Goal: Find contact information: Find contact information

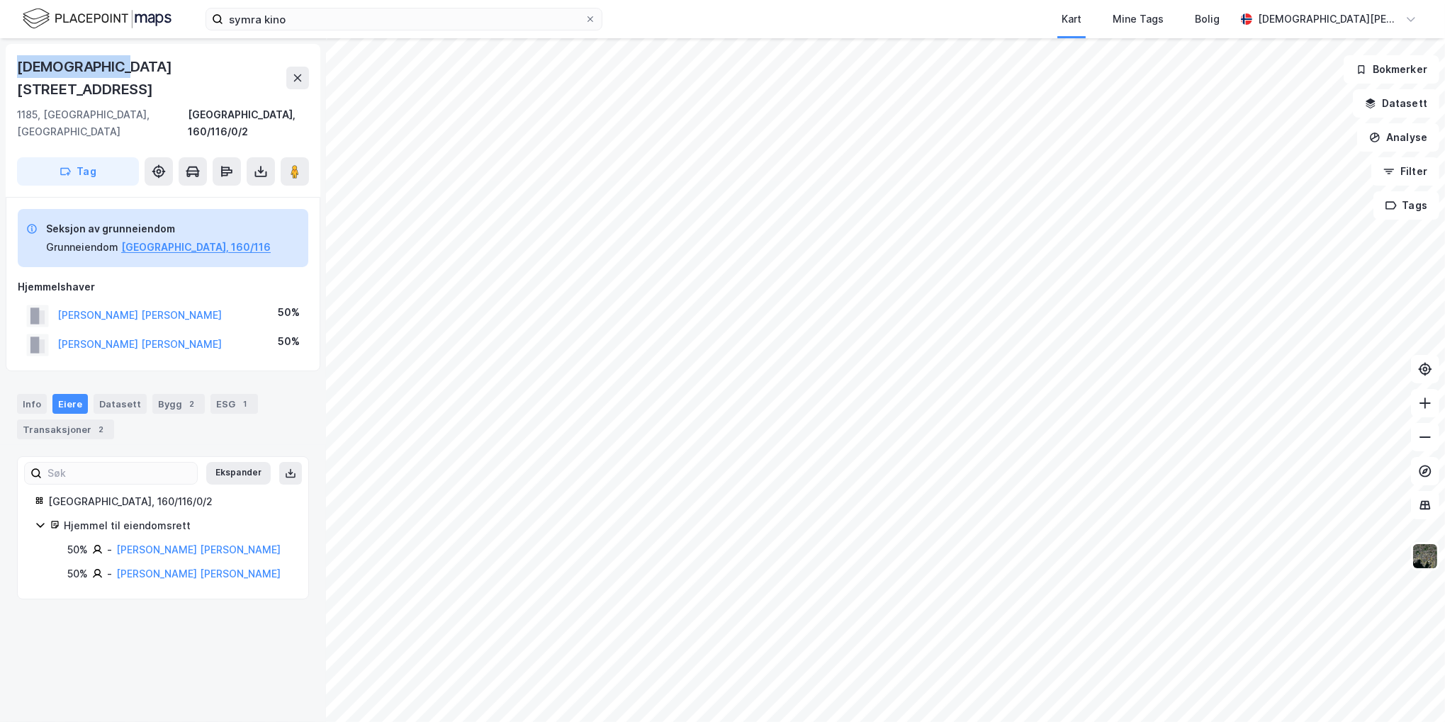
drag, startPoint x: 127, startPoint y: 66, endPoint x: 19, endPoint y: 70, distance: 107.8
click at [19, 70] on div "[DEMOGRAPHIC_DATA][STREET_ADDRESS]" at bounding box center [163, 77] width 292 height 45
click at [21, 70] on div "[DEMOGRAPHIC_DATA][STREET_ADDRESS]" at bounding box center [151, 77] width 269 height 45
click at [69, 64] on div "[DEMOGRAPHIC_DATA][STREET_ADDRESS]" at bounding box center [151, 77] width 269 height 45
drag, startPoint x: 82, startPoint y: 64, endPoint x: 13, endPoint y: 62, distance: 69.5
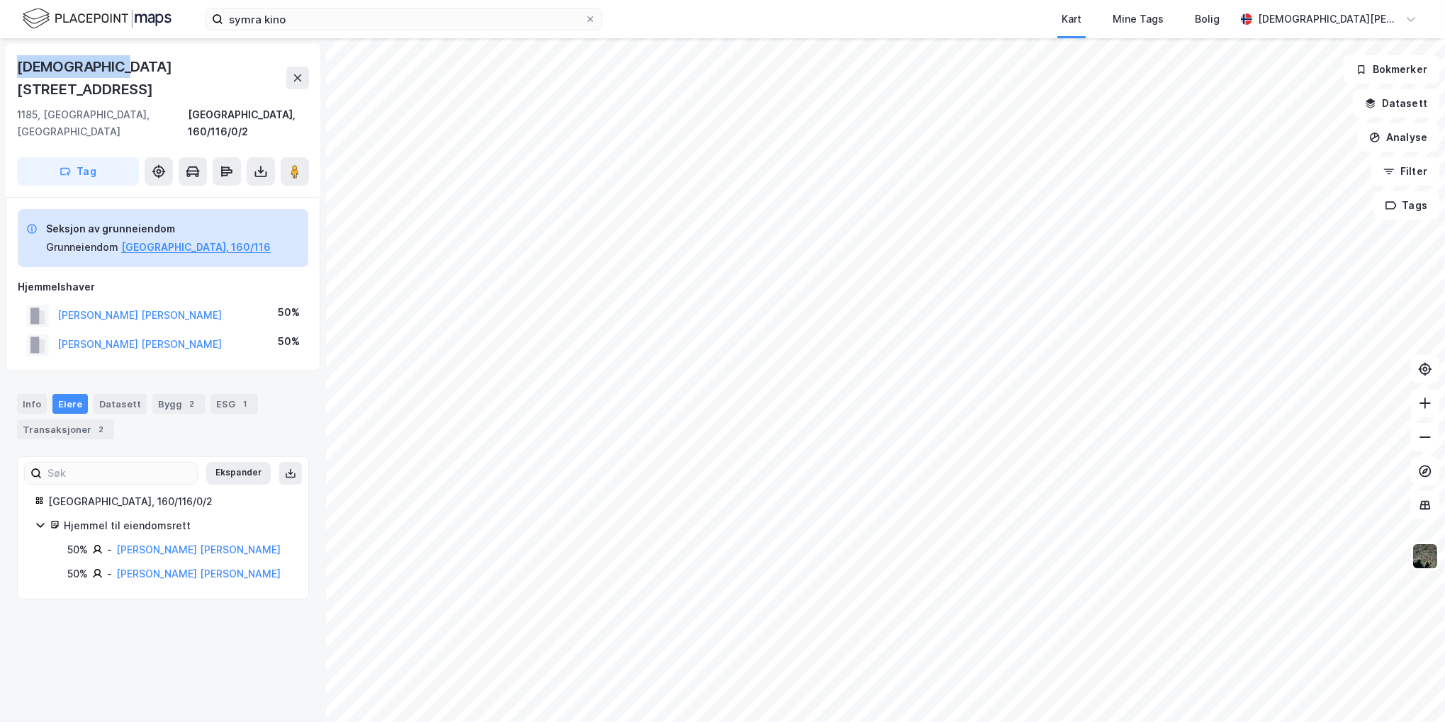
click at [13, 62] on div "[STREET_ADDRESS], 160/116/0/2 Tag" at bounding box center [163, 120] width 315 height 153
drag, startPoint x: 13, startPoint y: 62, endPoint x: 207, endPoint y: 64, distance: 194.2
click at [207, 64] on div "[DEMOGRAPHIC_DATA][STREET_ADDRESS]" at bounding box center [163, 77] width 292 height 45
drag, startPoint x: 113, startPoint y: 64, endPoint x: 9, endPoint y: 64, distance: 104.2
click at [9, 64] on div "[STREET_ADDRESS], 160/116/0/2 Tag" at bounding box center [163, 120] width 315 height 153
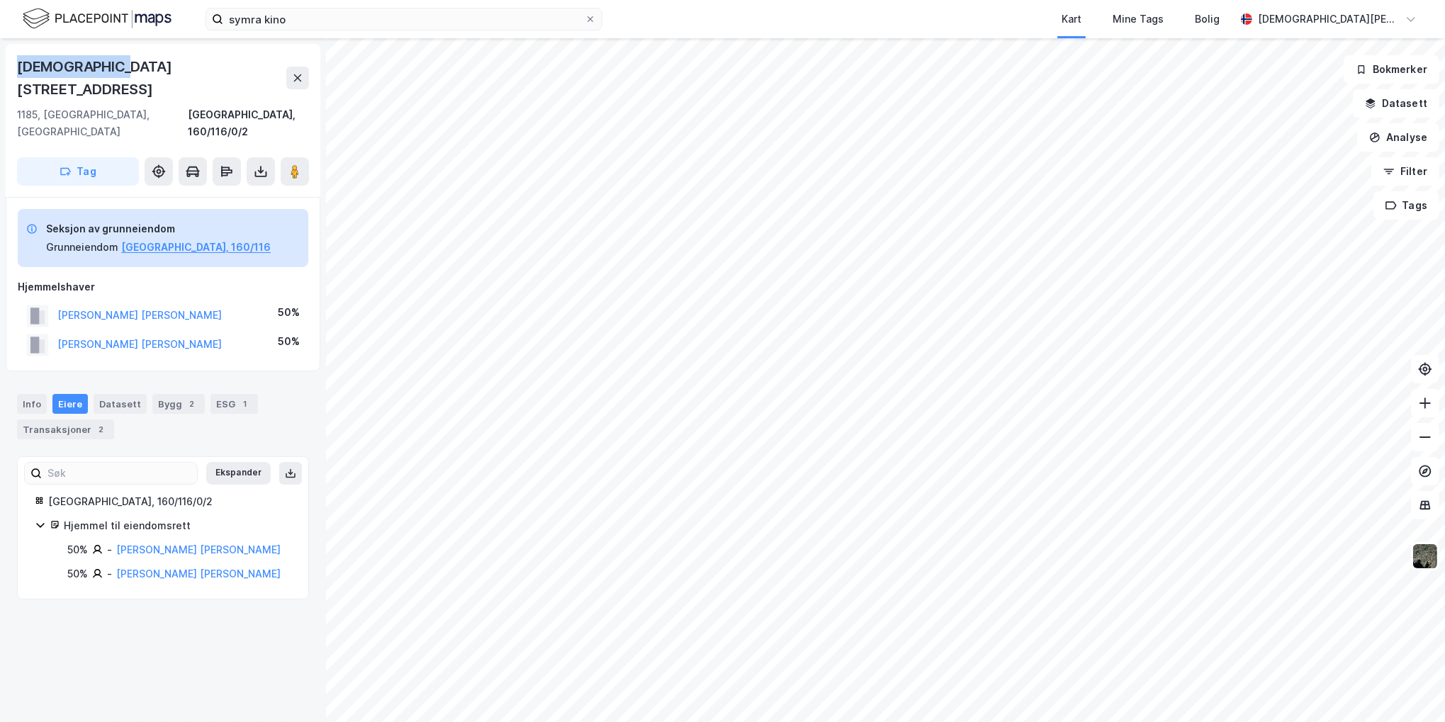
drag, startPoint x: 9, startPoint y: 64, endPoint x: 186, endPoint y: 67, distance: 177.9
click at [191, 67] on div "[DEMOGRAPHIC_DATA][STREET_ADDRESS]" at bounding box center [163, 77] width 292 height 45
click at [120, 69] on div "[DEMOGRAPHIC_DATA][STREET_ADDRESS]" at bounding box center [163, 77] width 292 height 45
drag, startPoint x: 119, startPoint y: 66, endPoint x: 18, endPoint y: 70, distance: 100.7
click at [18, 70] on div "[DEMOGRAPHIC_DATA][STREET_ADDRESS]" at bounding box center [163, 77] width 292 height 45
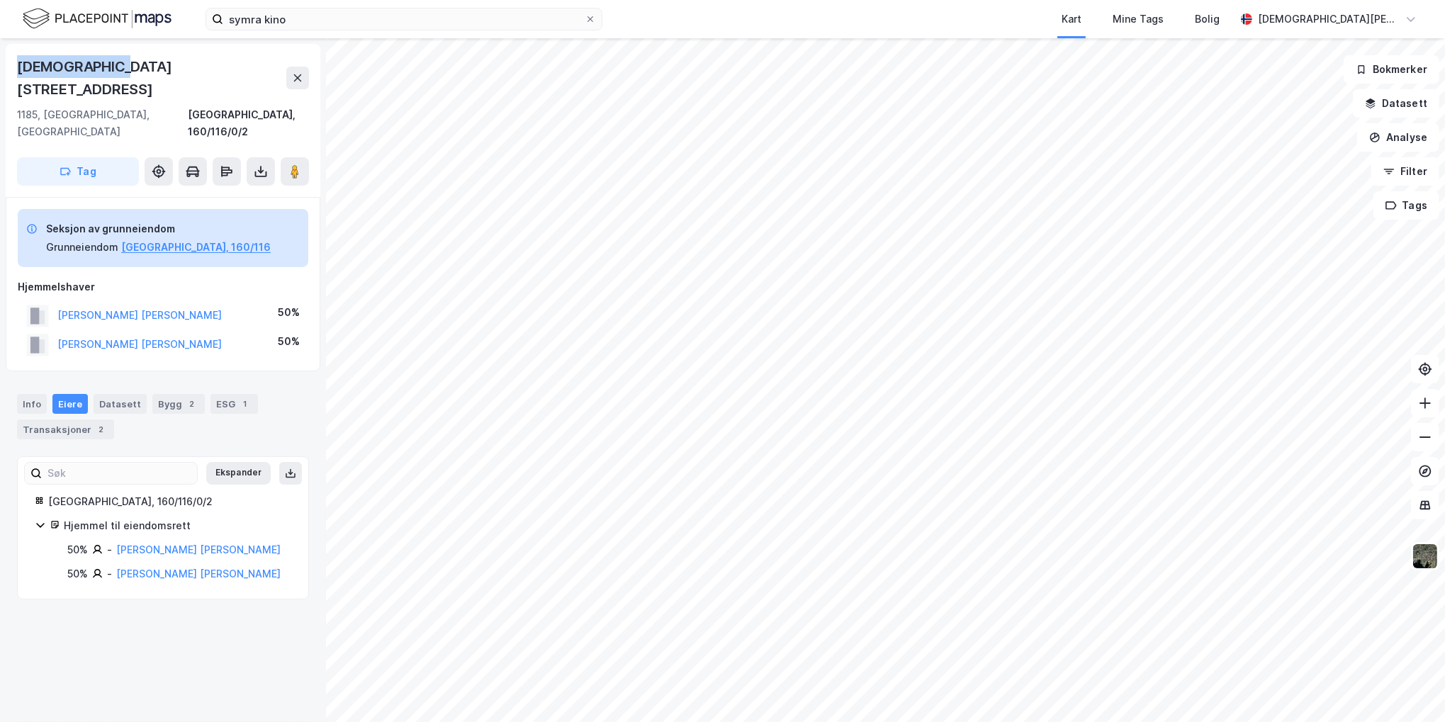
click at [18, 70] on div "[DEMOGRAPHIC_DATA][STREET_ADDRESS]" at bounding box center [151, 77] width 269 height 45
click at [21, 69] on div "[DEMOGRAPHIC_DATA][STREET_ADDRESS]" at bounding box center [151, 77] width 269 height 45
drag, startPoint x: 21, startPoint y: 65, endPoint x: 138, endPoint y: 60, distance: 117.8
click at [138, 60] on div "[DEMOGRAPHIC_DATA][STREET_ADDRESS]" at bounding box center [163, 77] width 292 height 45
drag, startPoint x: 138, startPoint y: 60, endPoint x: 67, endPoint y: 62, distance: 70.9
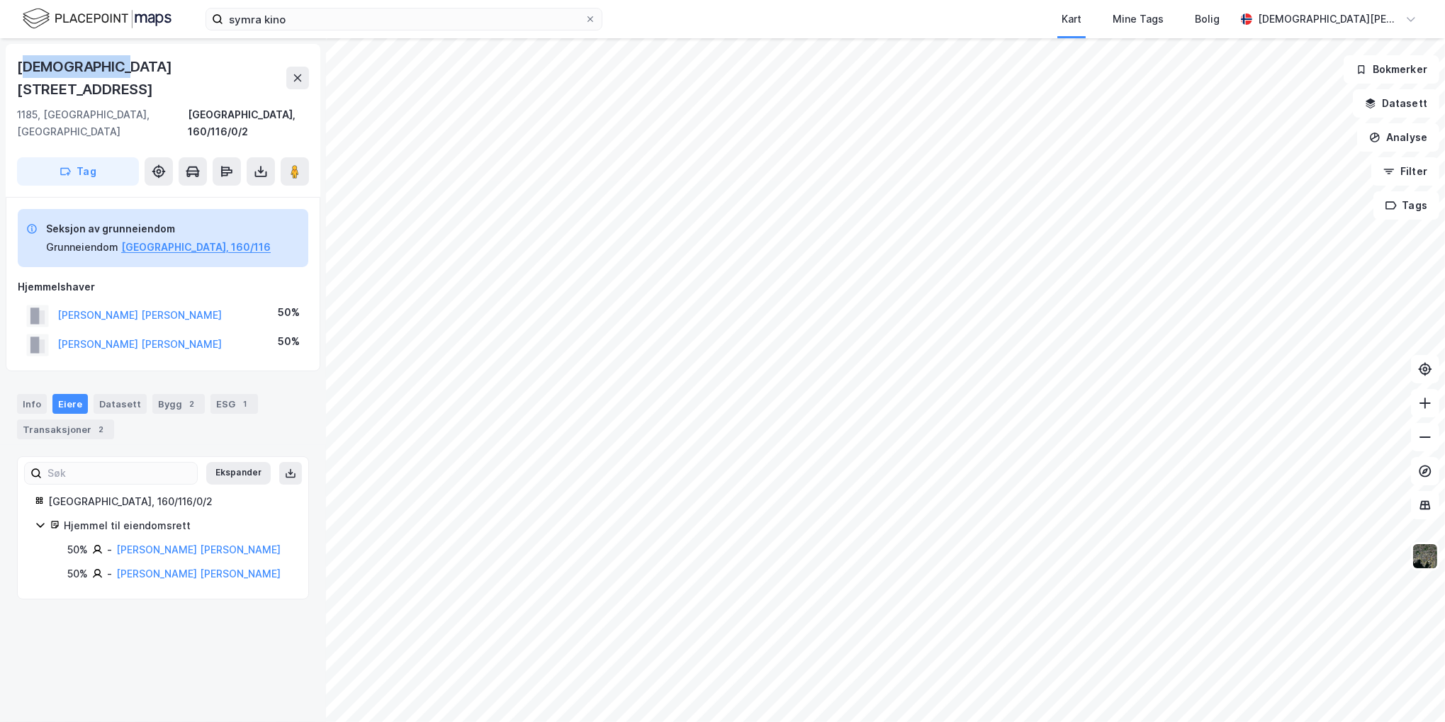
click at [67, 62] on div "[DEMOGRAPHIC_DATA][STREET_ADDRESS]" at bounding box center [151, 77] width 269 height 45
drag, startPoint x: 71, startPoint y: 62, endPoint x: 111, endPoint y: 67, distance: 40.0
click at [72, 62] on div "[DEMOGRAPHIC_DATA][STREET_ADDRESS]" at bounding box center [151, 77] width 269 height 45
click at [116, 67] on div "[DEMOGRAPHIC_DATA][STREET_ADDRESS]" at bounding box center [163, 77] width 292 height 45
drag, startPoint x: 116, startPoint y: 67, endPoint x: -1, endPoint y: 62, distance: 117.1
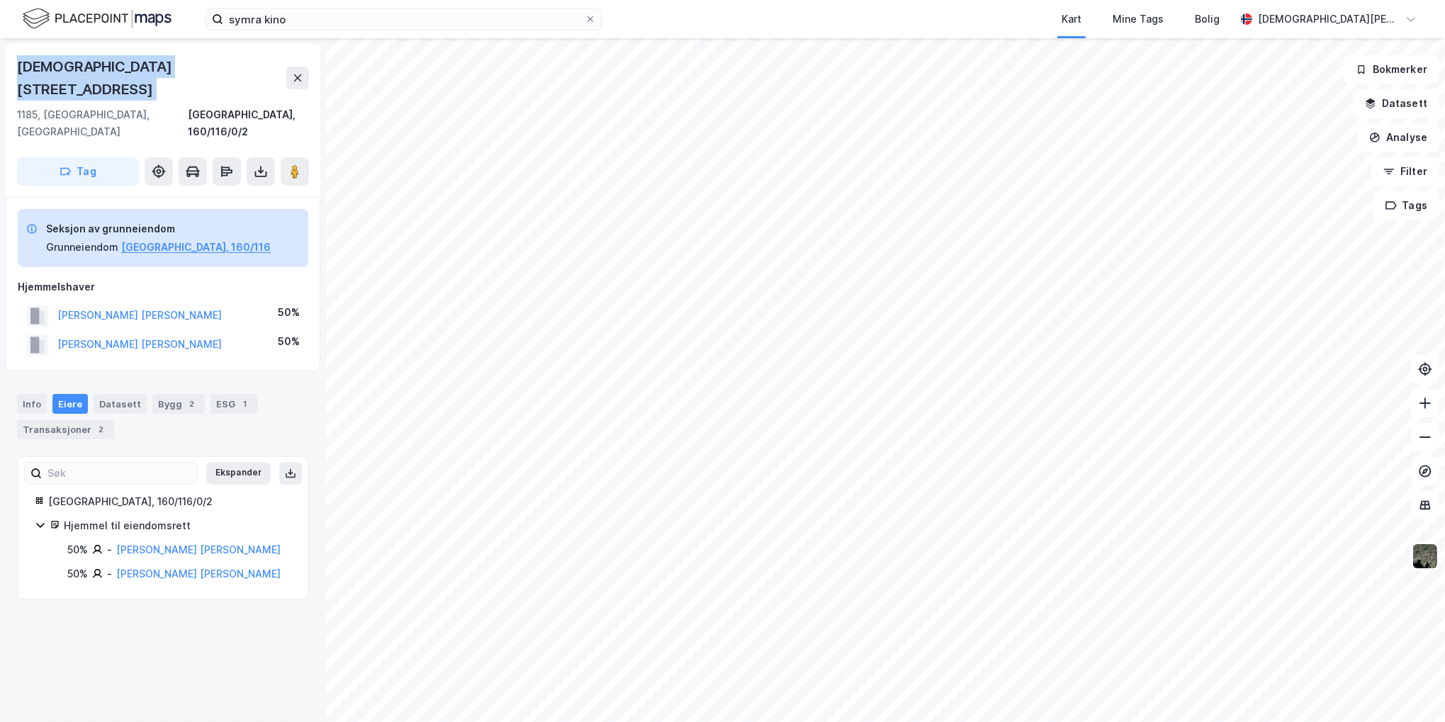
click at [0, 62] on html "symra kino Kart Mine Tags Bolig Christen Byhring [STREET_ADDRESS], [GEOGRAPHIC_…" at bounding box center [722, 361] width 1445 height 722
drag, startPoint x: 0, startPoint y: 62, endPoint x: 184, endPoint y: 64, distance: 184.3
click at [184, 64] on div "[DEMOGRAPHIC_DATA][STREET_ADDRESS]" at bounding box center [163, 77] width 292 height 45
click at [113, 64] on div "[DEMOGRAPHIC_DATA][STREET_ADDRESS]" at bounding box center [151, 77] width 269 height 45
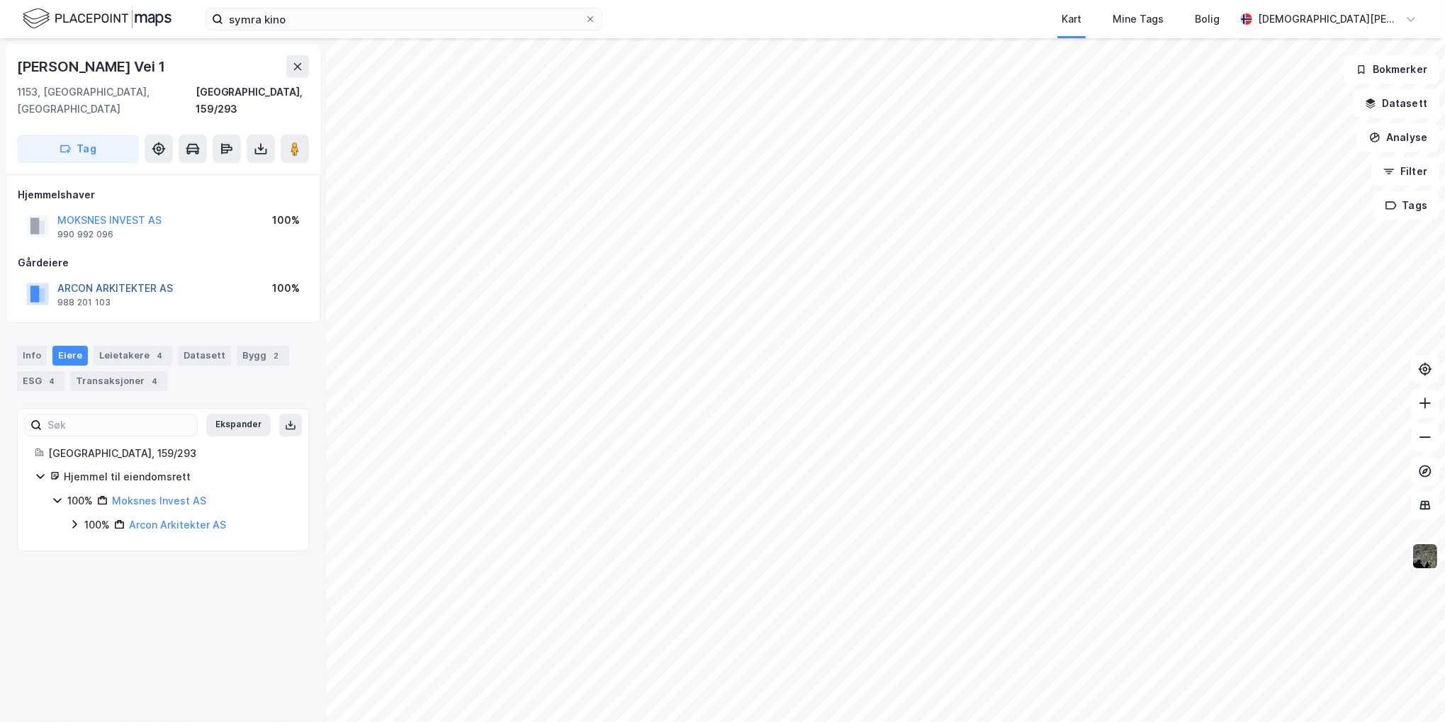
click at [0, 0] on button "ARCON ARKITEKTER AS" at bounding box center [0, 0] width 0 height 0
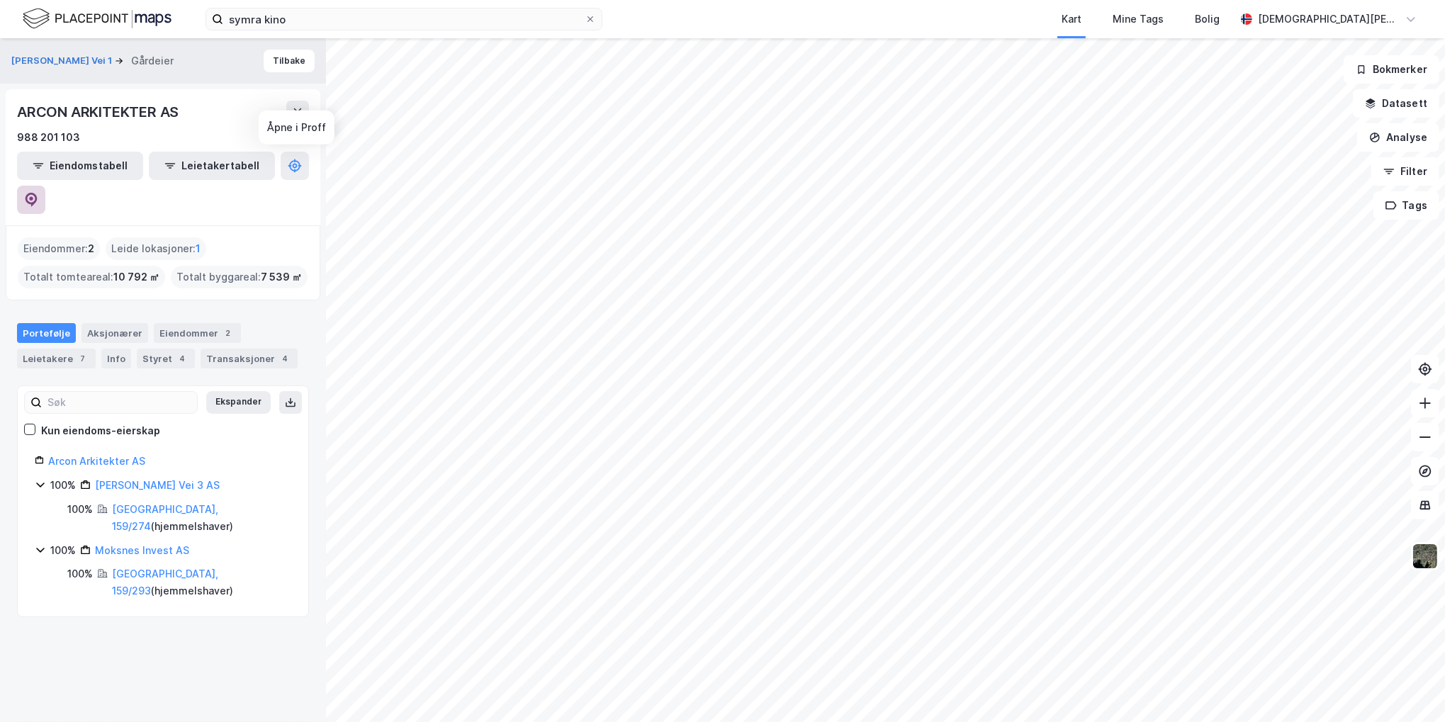
click at [38, 193] on icon at bounding box center [32, 200] width 12 height 14
click at [67, 11] on img at bounding box center [97, 18] width 149 height 25
